Goal: Task Accomplishment & Management: Use online tool/utility

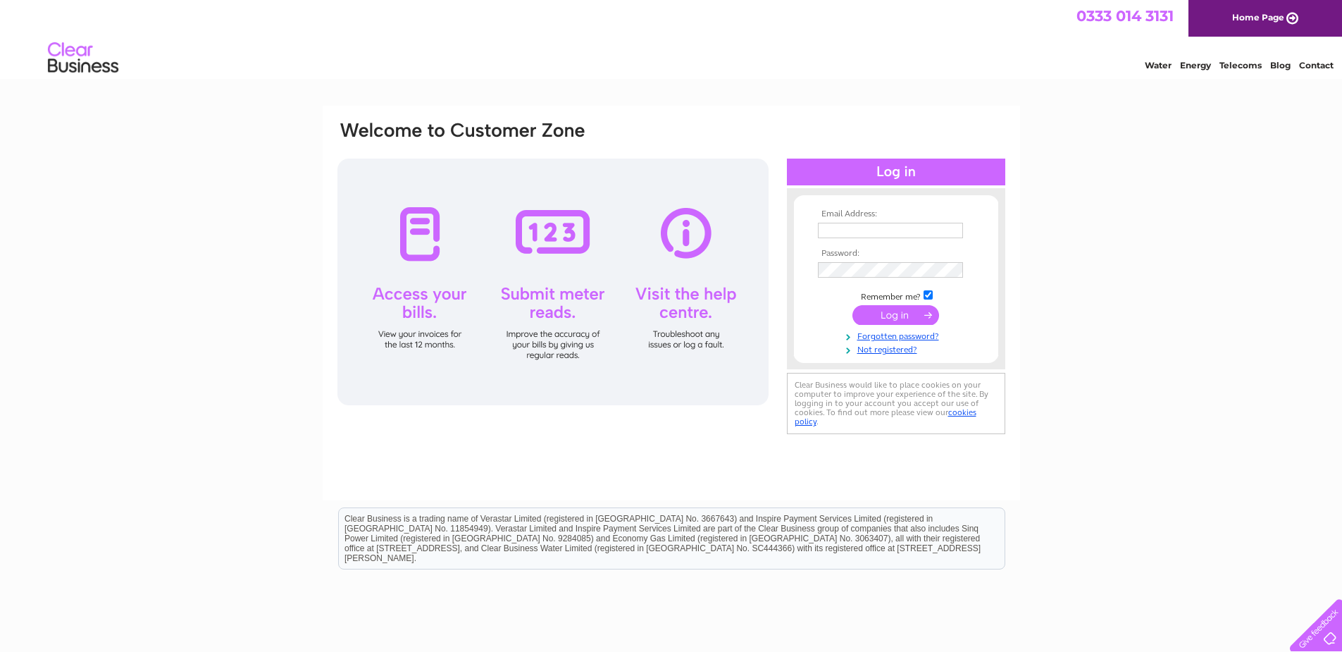
type input "[PERSON_NAME][EMAIL_ADDRESS][DOMAIN_NAME]"
click at [894, 314] on input "submit" at bounding box center [896, 315] width 87 height 20
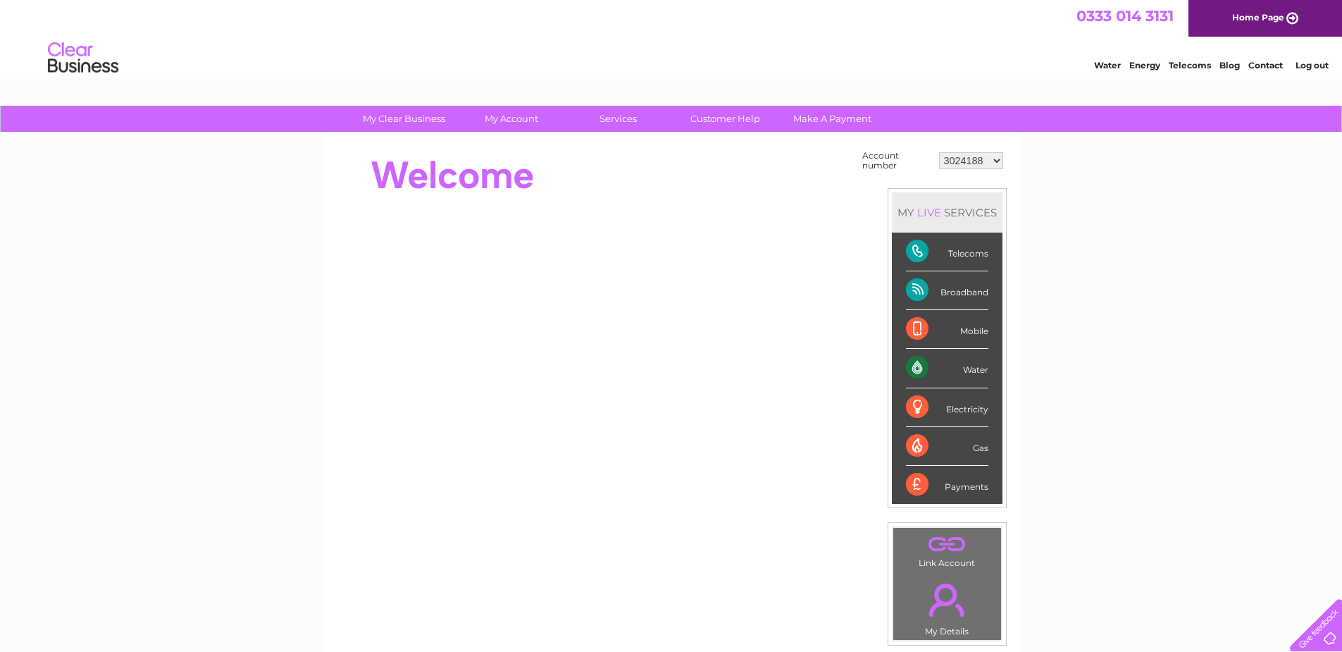
click at [953, 408] on div "Electricity" at bounding box center [947, 407] width 82 height 39
click at [972, 160] on select "3024188 30301080" at bounding box center [971, 160] width 64 height 17
select select "30301080"
click at [939, 152] on select "3024188 30301080" at bounding box center [971, 160] width 64 height 17
click at [967, 408] on div "Electricity" at bounding box center [947, 407] width 82 height 39
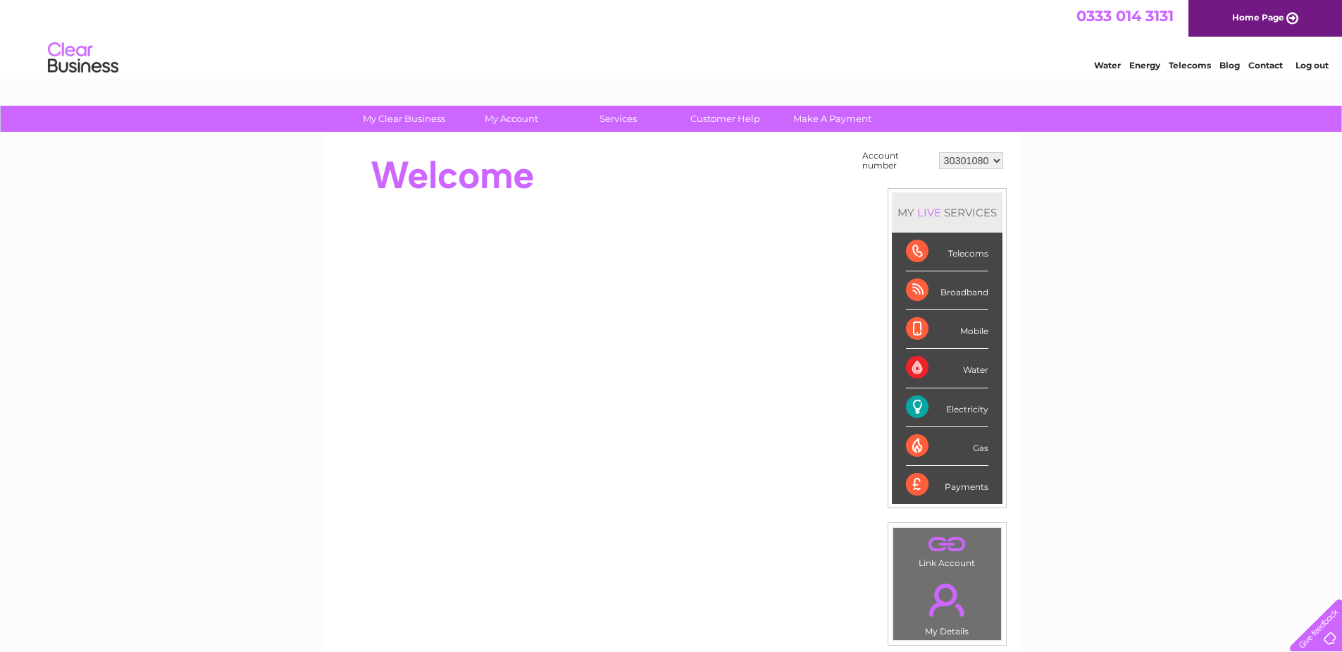
click at [920, 406] on div "Electricity" at bounding box center [947, 407] width 82 height 39
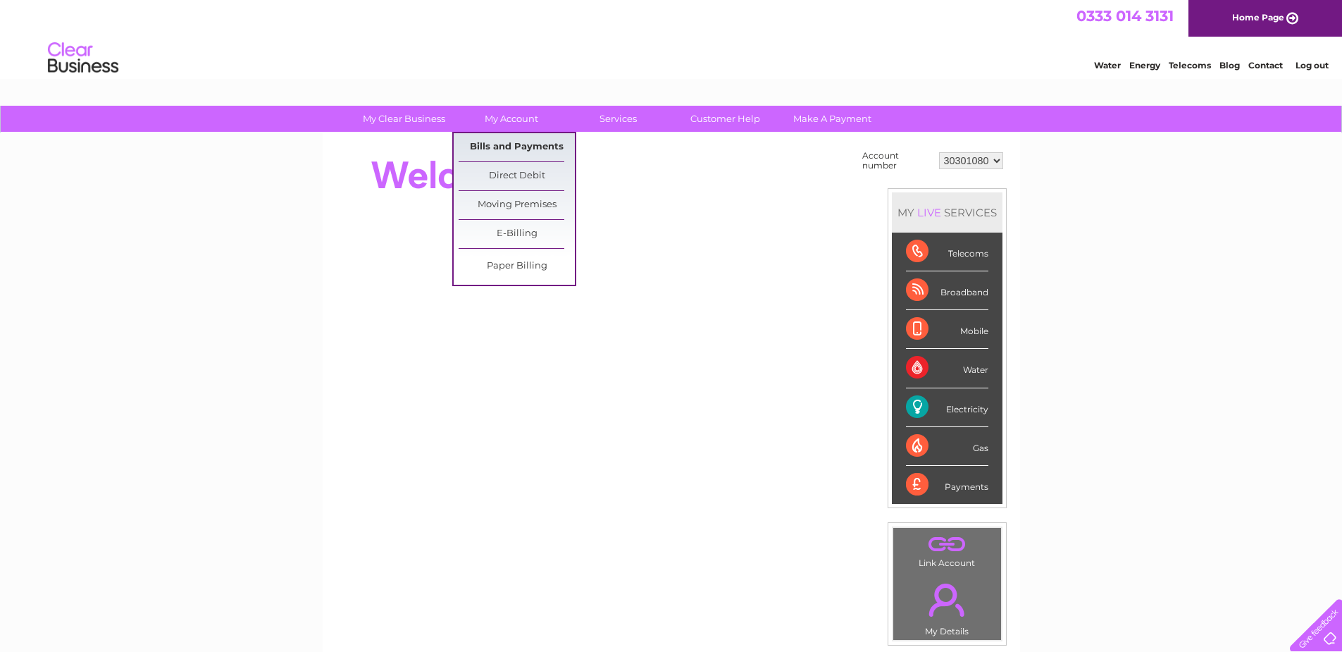
click at [512, 147] on link "Bills and Payments" at bounding box center [517, 147] width 116 height 28
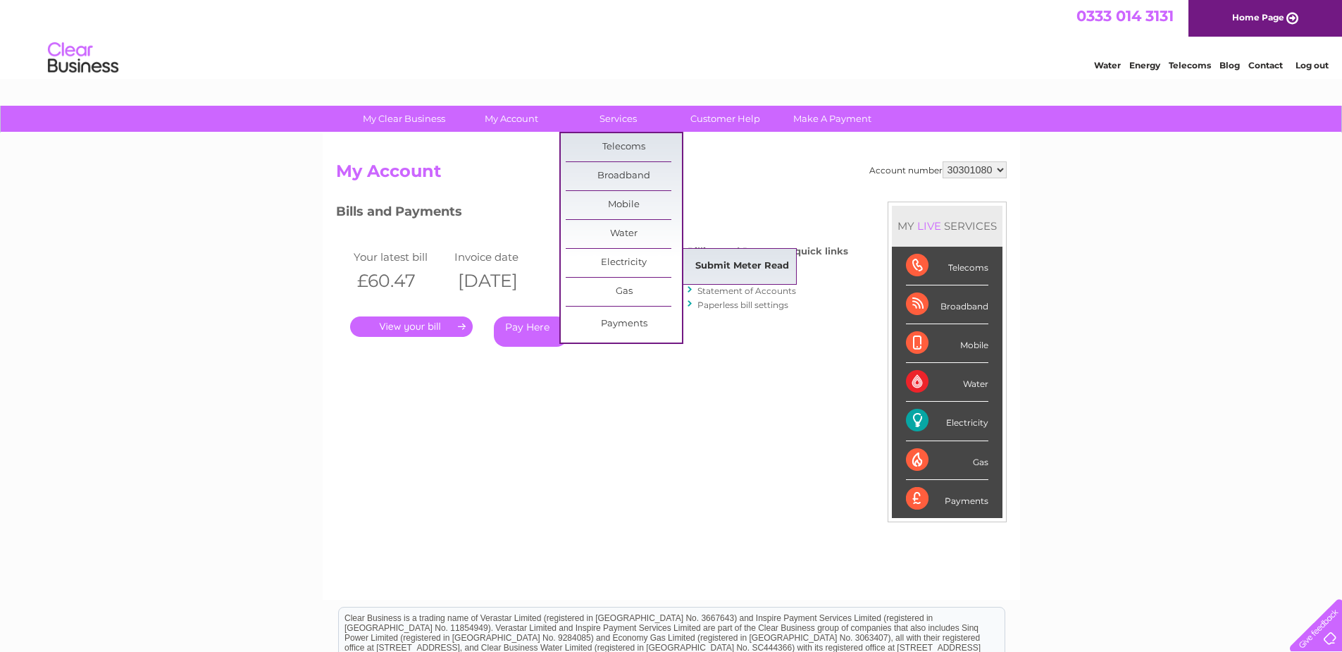
click at [711, 261] on link "Submit Meter Read" at bounding box center [742, 266] width 116 height 28
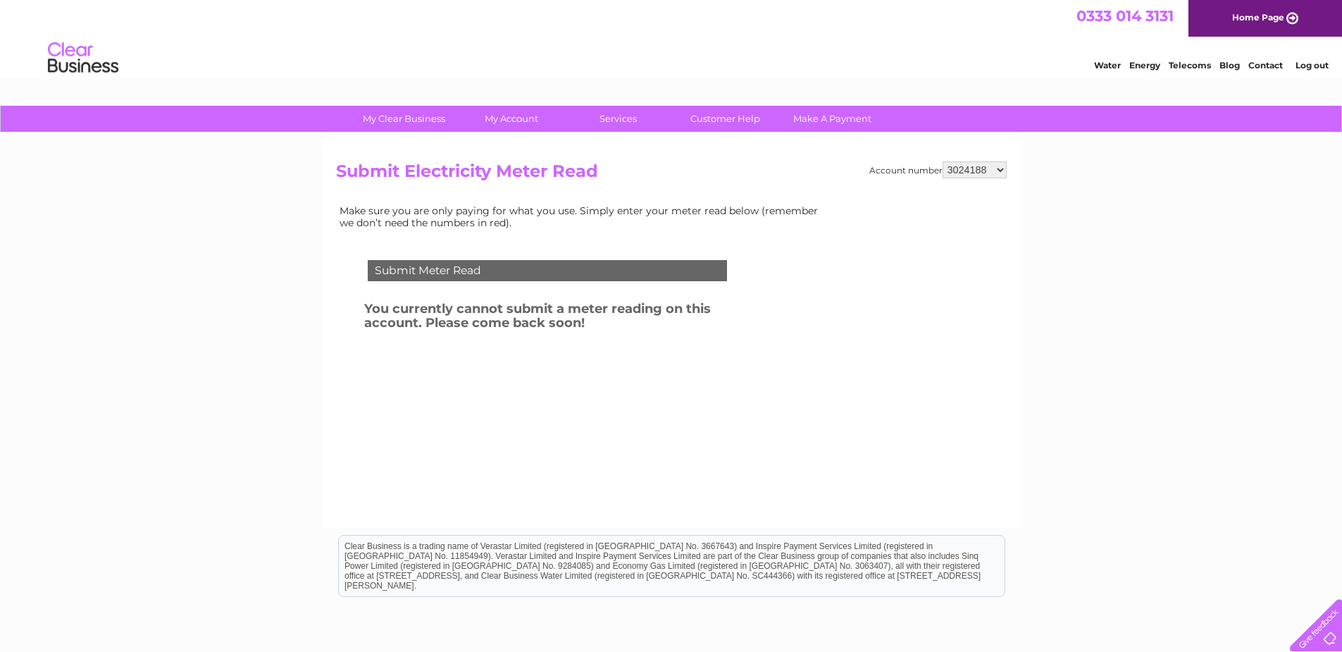
click at [986, 175] on select "3024188 30301080" at bounding box center [975, 169] width 64 height 17
select select "30301080"
click at [943, 161] on select "3024188 30301080" at bounding box center [975, 169] width 64 height 17
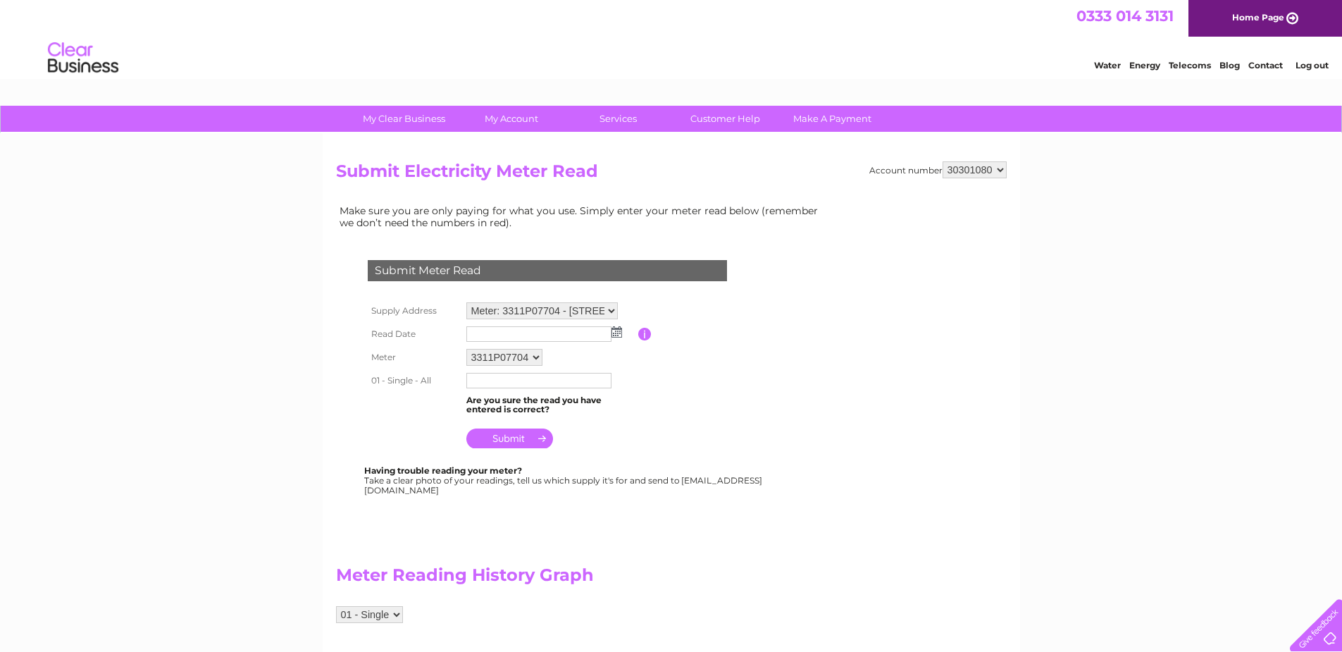
click at [621, 330] on img at bounding box center [617, 331] width 11 height 11
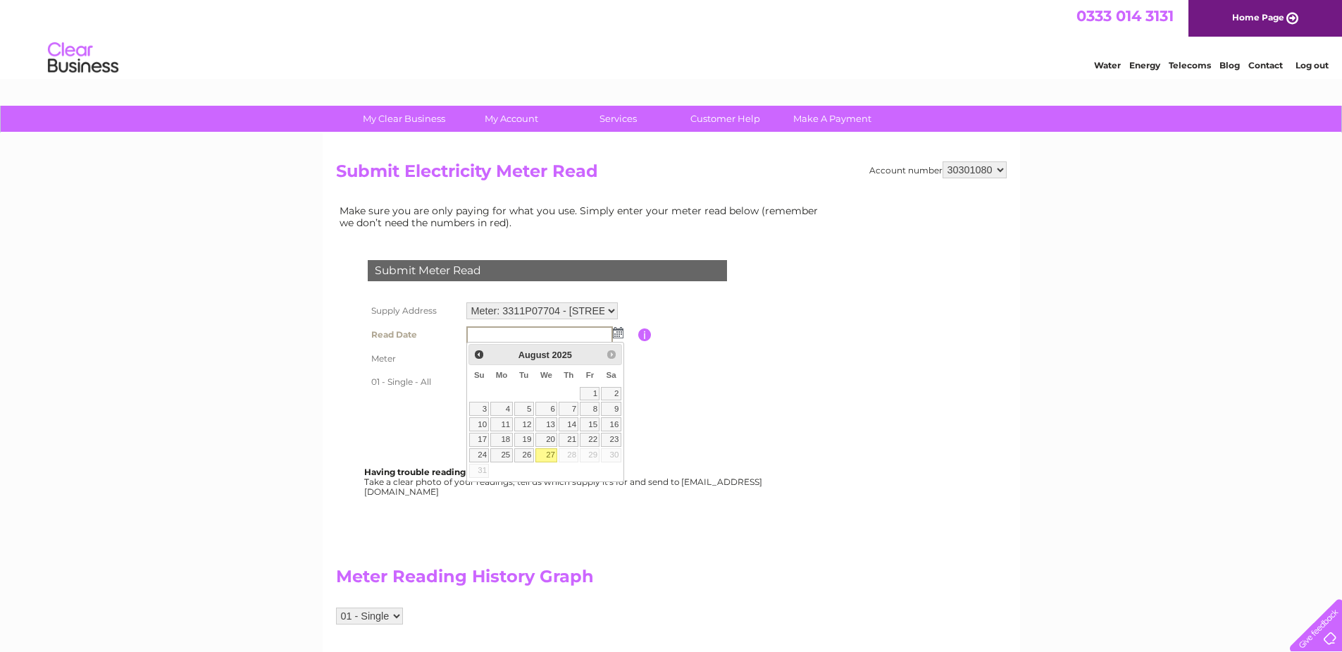
click at [550, 454] on link "27" at bounding box center [546, 455] width 23 height 14
type input "2025/08/27"
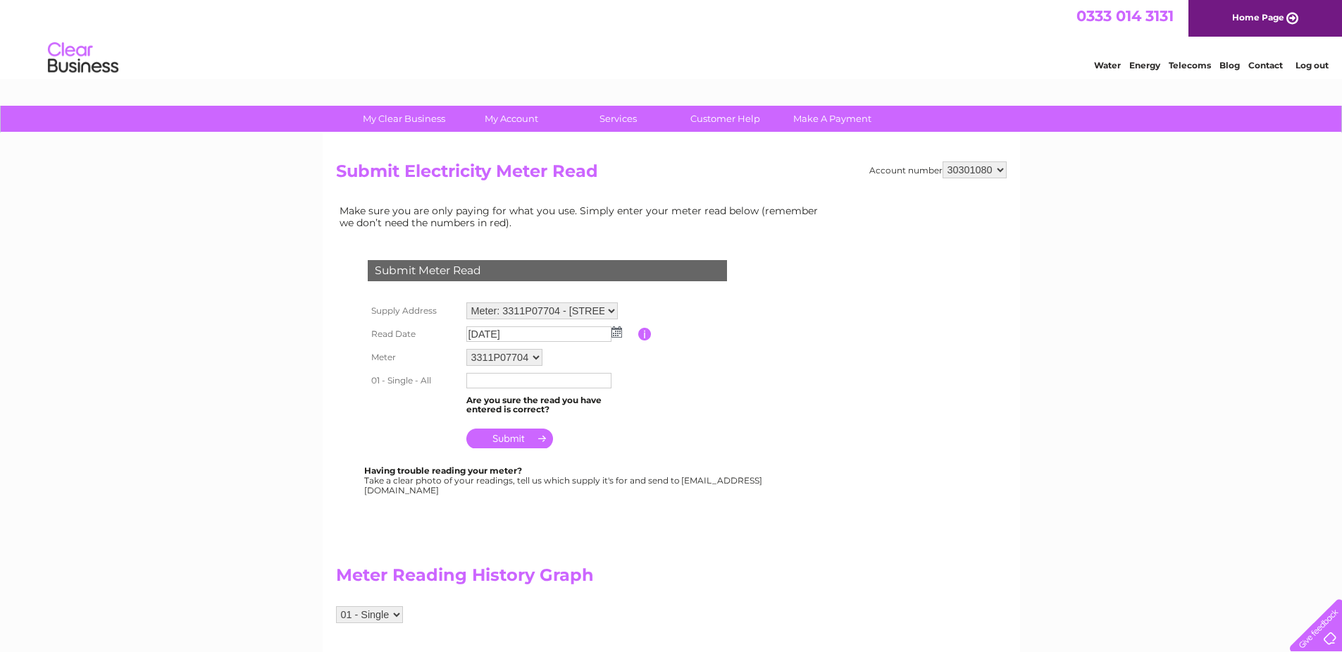
click at [496, 382] on input "text" at bounding box center [538, 381] width 145 height 16
type input "28890"
click at [507, 440] on input "submit" at bounding box center [509, 440] width 87 height 20
